Goal: Transaction & Acquisition: Obtain resource

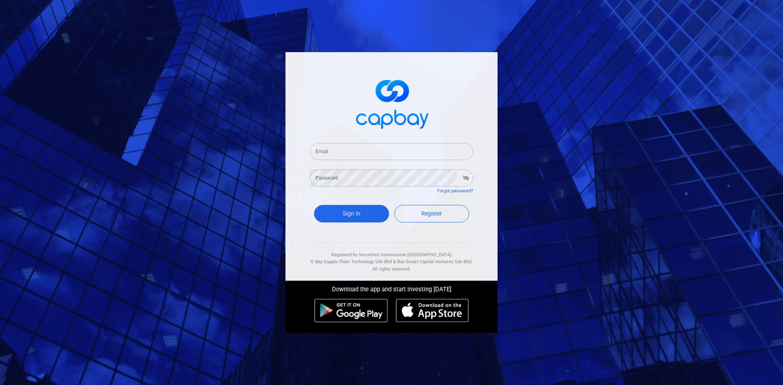
click at [334, 148] on input "Email" at bounding box center [391, 151] width 163 height 17
type input "spacekave@gmail.com"
click at [348, 215] on button "Sign In" at bounding box center [351, 214] width 75 height 18
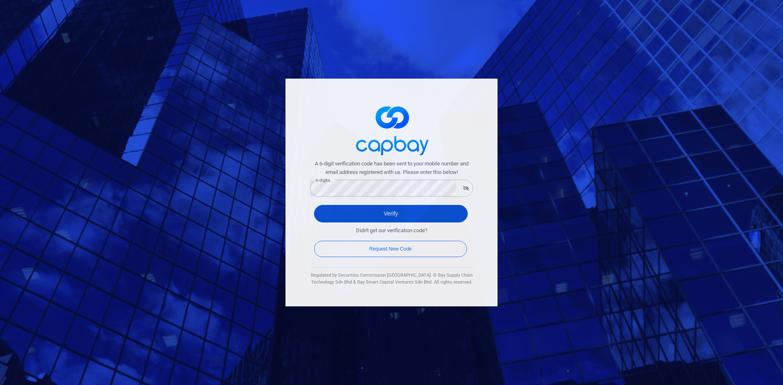
click at [380, 215] on button "Verify" at bounding box center [391, 214] width 154 height 18
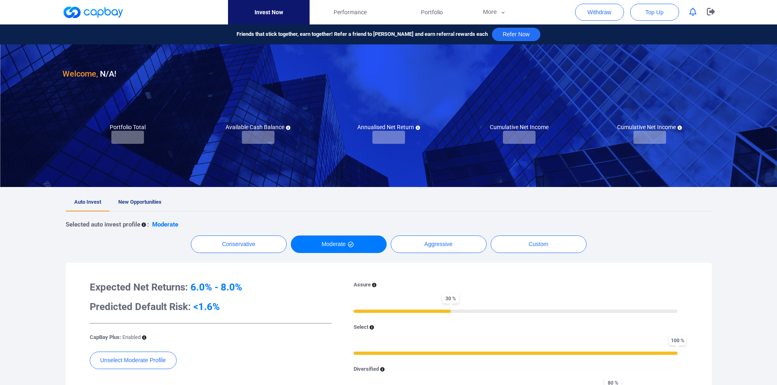
checkbox input "true"
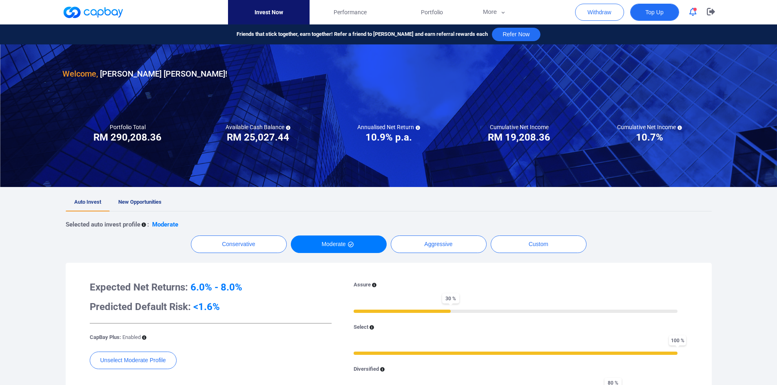
click at [651, 15] on span "Top Up" at bounding box center [654, 12] width 18 height 8
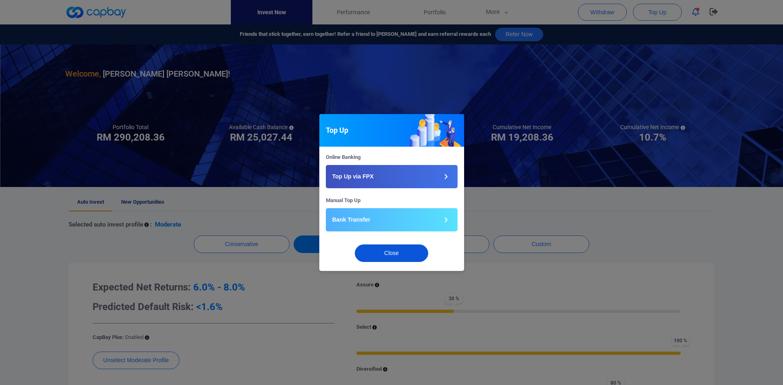
drag, startPoint x: 407, startPoint y: 255, endPoint x: 396, endPoint y: 229, distance: 28.7
click at [406, 255] on button "Close" at bounding box center [391, 254] width 73 height 18
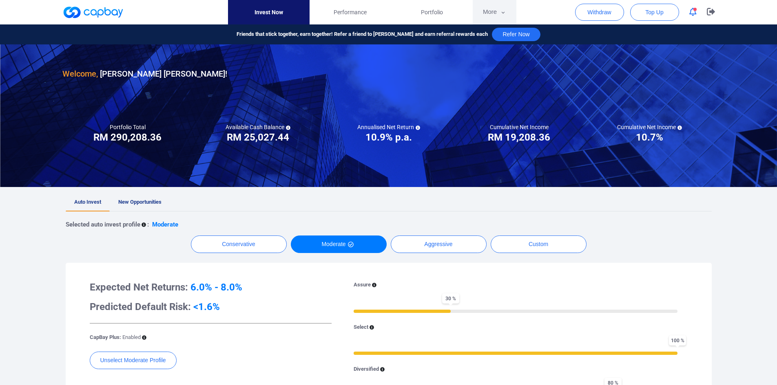
click at [495, 7] on button "More" at bounding box center [495, 12] width 44 height 24
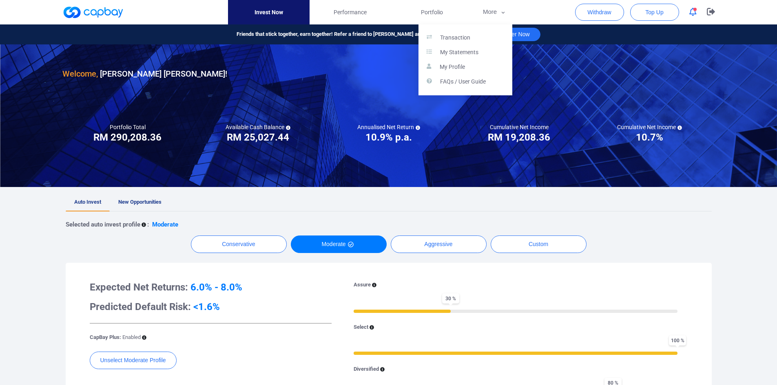
click at [288, 207] on button "button" at bounding box center [388, 192] width 777 height 385
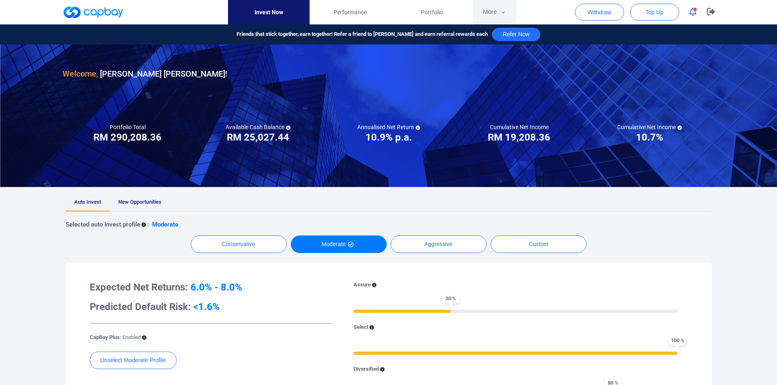
click at [492, 9] on button "More" at bounding box center [495, 12] width 44 height 24
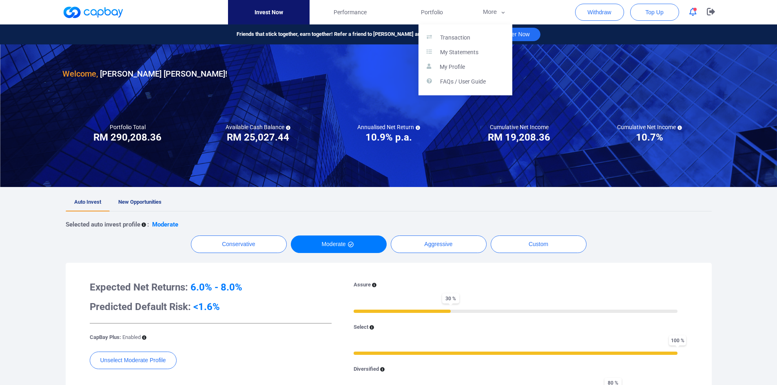
click at [491, 9] on button "button" at bounding box center [388, 192] width 777 height 385
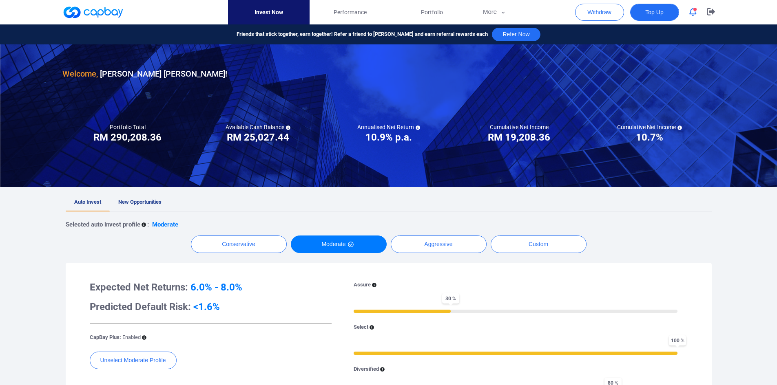
click at [652, 11] on span "Top Up" at bounding box center [654, 12] width 18 height 8
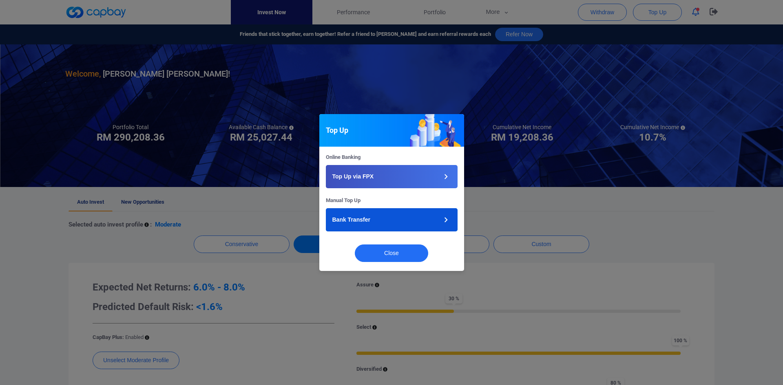
click at [396, 220] on button "Bank Transfer" at bounding box center [392, 219] width 132 height 23
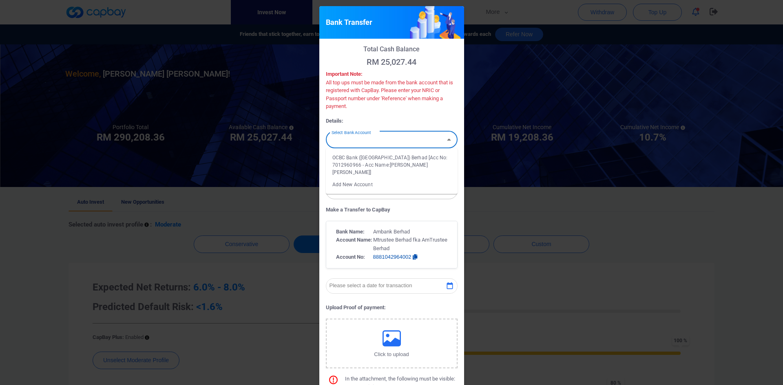
click at [415, 144] on input "Select Bank Account" at bounding box center [384, 139] width 113 height 15
click at [447, 140] on icon "Open" at bounding box center [449, 140] width 4 height 2
drag, startPoint x: 365, startPoint y: 161, endPoint x: 404, endPoint y: 163, distance: 38.8
click at [365, 160] on li "OCBC Bank (Malaysia) Berhad [Acc No: 7012960966 - Acc Name:KEVIN WONG ZHANG YU]" at bounding box center [392, 165] width 132 height 27
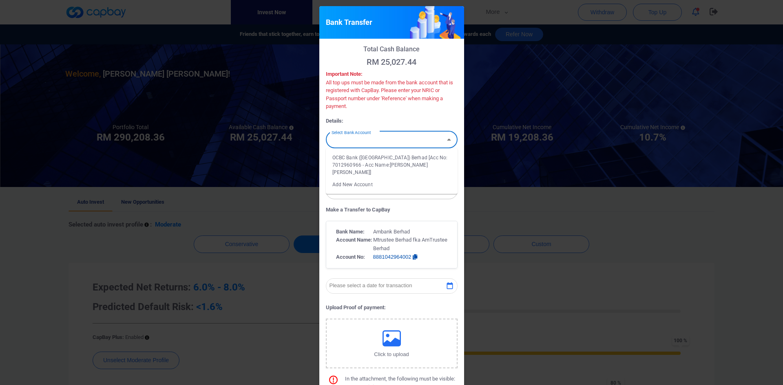
type input "OCBC Bank (Malaysia) Berhad [Acc No: 7012960966 - Acc Name:KEVIN WONG ZHANG YU]"
click at [379, 167] on input "Select Transfer Type" at bounding box center [384, 165] width 113 height 15
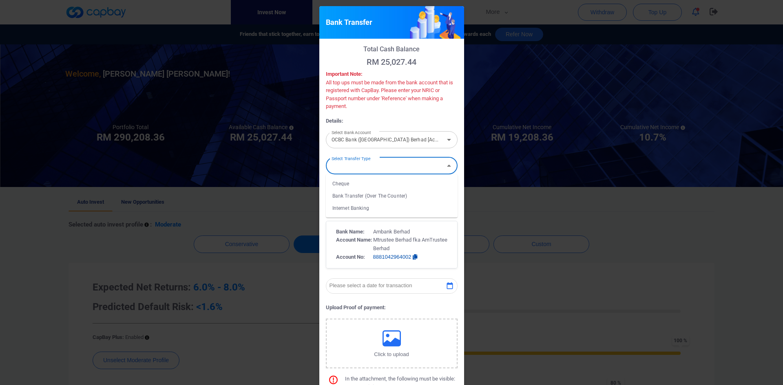
click at [362, 206] on li "Internet Banking" at bounding box center [392, 208] width 132 height 12
type input "Internet Banking"
drag, startPoint x: 259, startPoint y: 186, endPoint x: 239, endPoint y: 186, distance: 20.0
click at [239, 186] on div "Bank Transfer Total Cash Balance RM 25,027.44 Important Note: All top ups must …" at bounding box center [391, 192] width 783 height 385
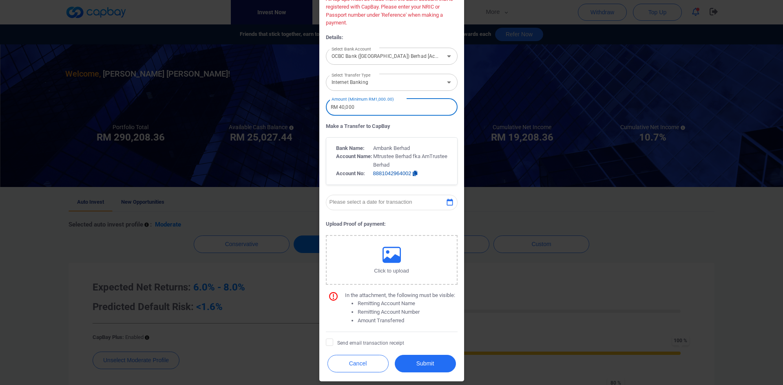
scroll to position [86, 0]
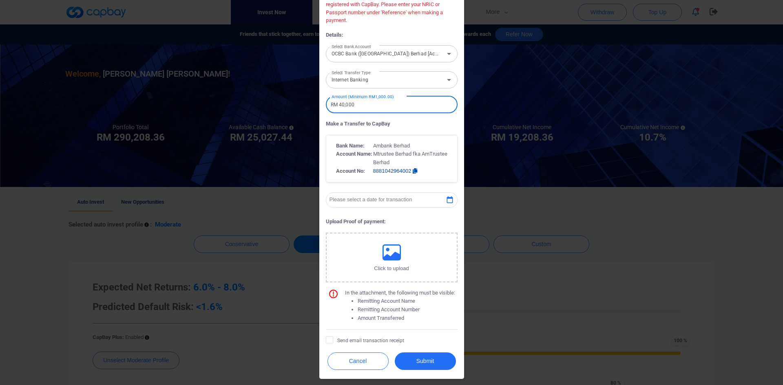
type input "RM 40,000"
click at [448, 199] on icon "button" at bounding box center [450, 200] width 8 height 8
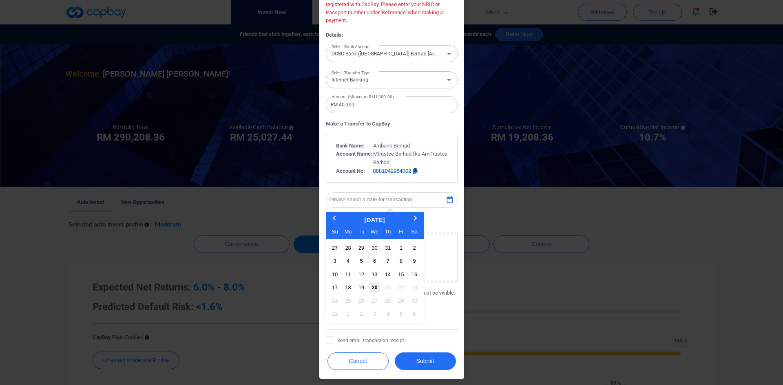
click at [373, 289] on div "20" at bounding box center [374, 287] width 11 height 11
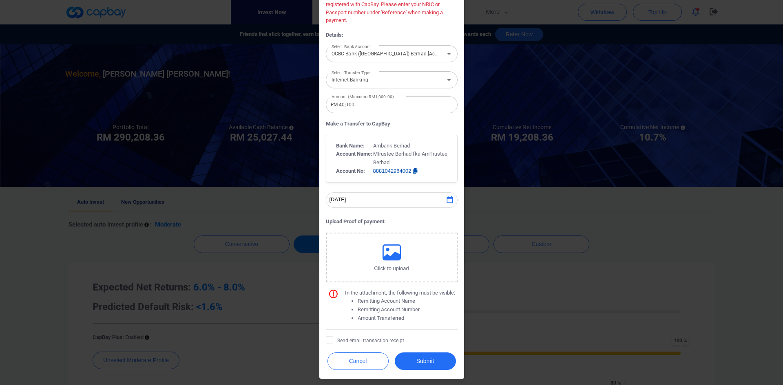
click at [388, 253] on icon "button" at bounding box center [392, 252] width 18 height 18
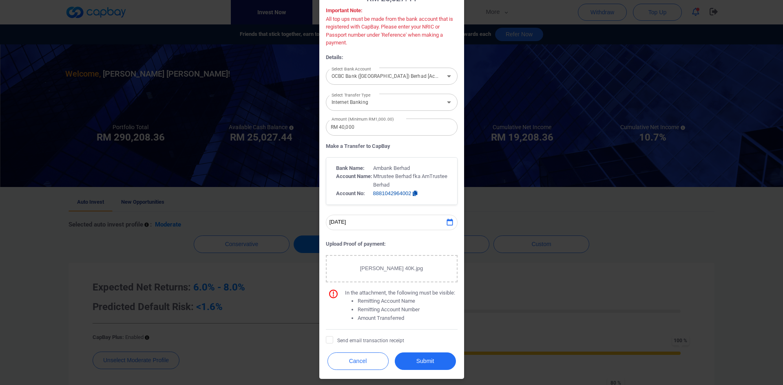
scroll to position [64, 0]
click at [326, 339] on icon at bounding box center [329, 339] width 7 height 7
click at [0, 0] on input "Send email transaction receipt" at bounding box center [0, 0] width 0 height 0
click at [423, 359] on button "Submit" at bounding box center [425, 362] width 61 height 18
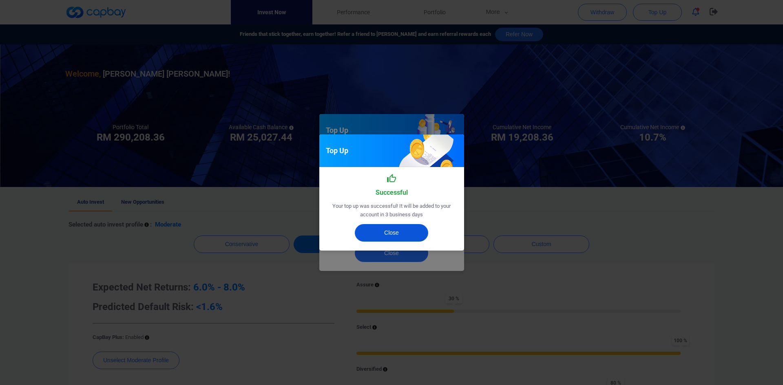
click at [394, 232] on button "Close" at bounding box center [391, 233] width 73 height 18
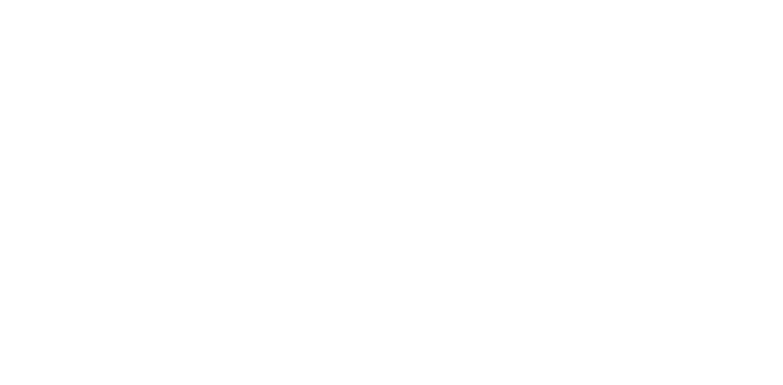
checkbox input "true"
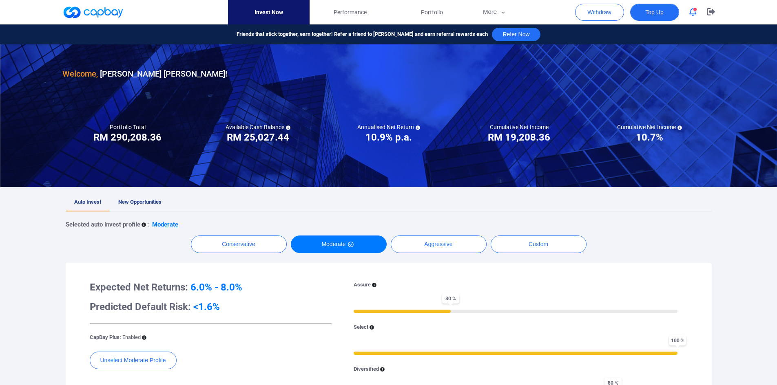
click at [657, 13] on span "Top Up" at bounding box center [654, 12] width 18 height 8
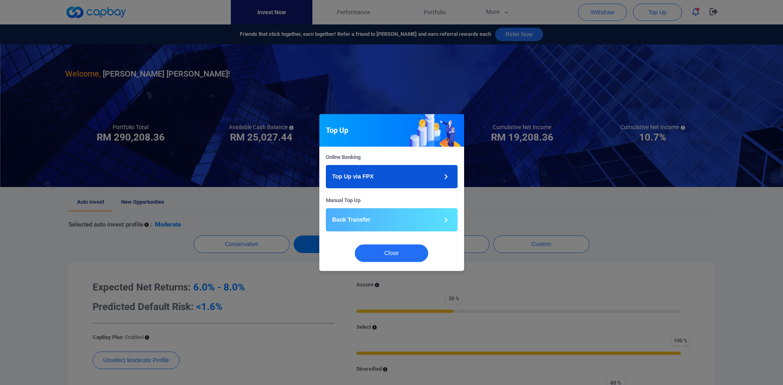
click at [408, 181] on button "Top Up via FPX" at bounding box center [392, 176] width 132 height 23
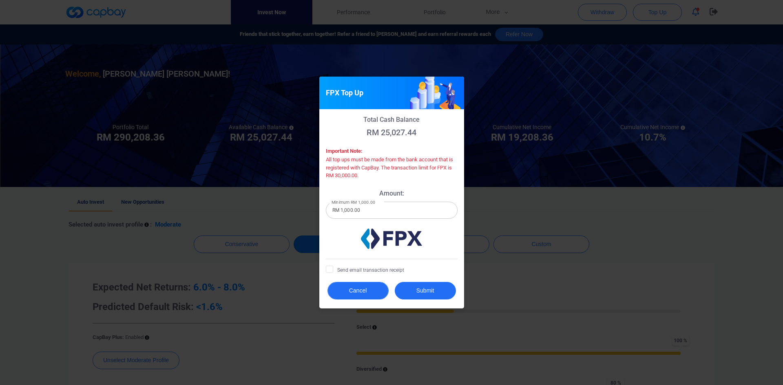
click at [356, 283] on button "Cancel" at bounding box center [358, 291] width 61 height 18
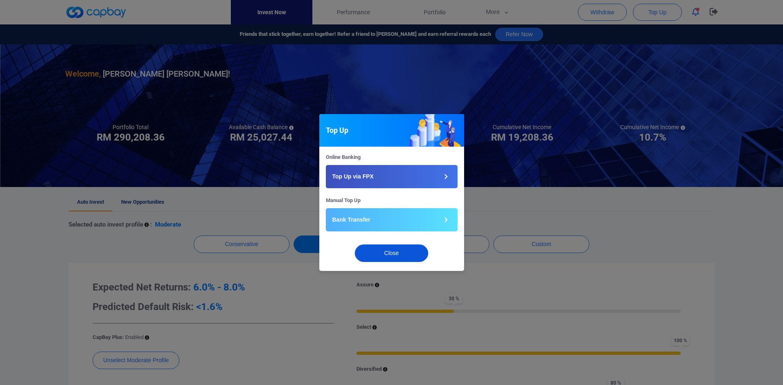
click at [370, 252] on button "Close" at bounding box center [391, 254] width 73 height 18
